Goal: Information Seeking & Learning: Find contact information

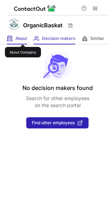
click at [23, 38] on span "About" at bounding box center [21, 39] width 12 height 6
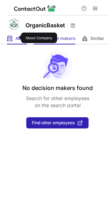
click at [16, 38] on span "About" at bounding box center [21, 39] width 12 height 6
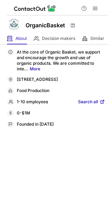
click at [94, 104] on span "Search all" at bounding box center [88, 102] width 20 height 6
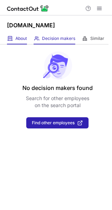
click at [14, 38] on div "About About Company" at bounding box center [17, 39] width 20 height 12
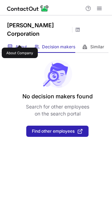
click at [20, 44] on span "About" at bounding box center [21, 47] width 12 height 6
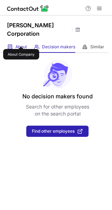
click at [21, 44] on span "About" at bounding box center [21, 47] width 12 height 6
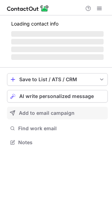
scroll to position [135, 112]
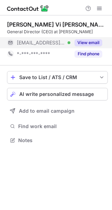
click at [96, 41] on button "View email" at bounding box center [89, 42] width 28 height 7
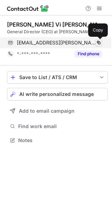
click at [101, 43] on span at bounding box center [99, 43] width 6 height 6
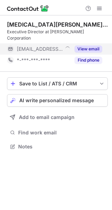
scroll to position [135, 112]
click at [89, 46] on button "View email" at bounding box center [89, 49] width 28 height 7
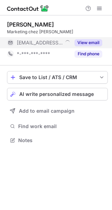
scroll to position [135, 112]
click at [94, 42] on button "View email" at bounding box center [89, 42] width 28 height 7
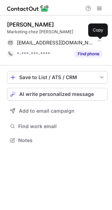
click at [99, 41] on span at bounding box center [99, 43] width 6 height 6
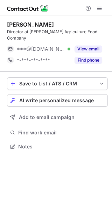
scroll to position [135, 112]
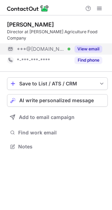
click at [90, 46] on button "View email" at bounding box center [89, 49] width 28 height 7
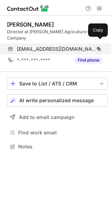
click at [99, 46] on span at bounding box center [99, 49] width 6 height 6
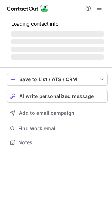
scroll to position [147, 112]
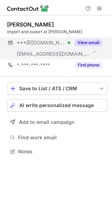
click at [89, 45] on button "View email" at bounding box center [89, 42] width 28 height 7
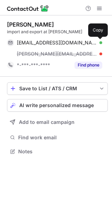
click at [100, 41] on span at bounding box center [99, 43] width 6 height 6
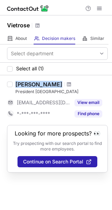
drag, startPoint x: 17, startPoint y: 86, endPoint x: 55, endPoint y: 83, distance: 37.9
click at [55, 83] on div "[PERSON_NAME]" at bounding box center [61, 84] width 92 height 7
copy div "[PERSON_NAME]"
drag, startPoint x: 15, startPoint y: 86, endPoint x: 58, endPoint y: 84, distance: 42.8
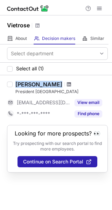
click at [58, 84] on div "[PERSON_NAME]" at bounding box center [61, 84] width 92 height 7
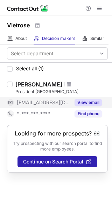
click at [79, 102] on button "View email" at bounding box center [89, 102] width 28 height 7
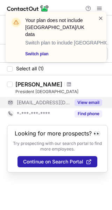
click at [103, 16] on span at bounding box center [101, 18] width 6 height 7
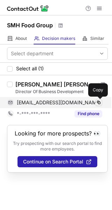
click at [101, 100] on span at bounding box center [99, 103] width 6 height 6
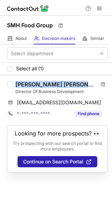
copy div "[PERSON_NAME] [PERSON_NAME] [PERSON_NAME]"
drag, startPoint x: 14, startPoint y: 83, endPoint x: 85, endPoint y: 85, distance: 70.8
click at [85, 85] on div "Evan Tay Zheng Tong Lin Director Of Business Development evan@smhfood.com Copy …" at bounding box center [60, 100] width 95 height 39
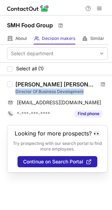
copy div "Director Of Business Development"
drag, startPoint x: 16, startPoint y: 92, endPoint x: 83, endPoint y: 89, distance: 66.9
click at [83, 89] on div "Director Of Business Development" at bounding box center [61, 92] width 92 height 6
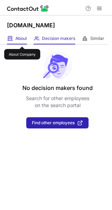
click at [22, 40] on span "About" at bounding box center [21, 39] width 12 height 6
